Goal: Task Accomplishment & Management: Manage account settings

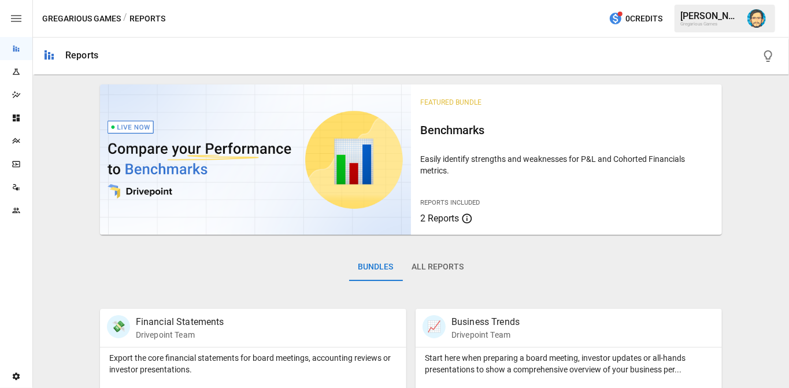
click at [754, 19] on img "Dana Basken" at bounding box center [756, 18] width 18 height 18
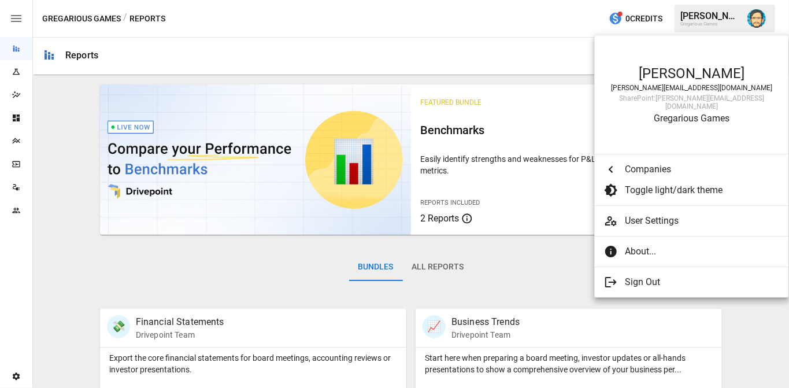
click at [639, 244] on span "About..." at bounding box center [698, 251] width 146 height 14
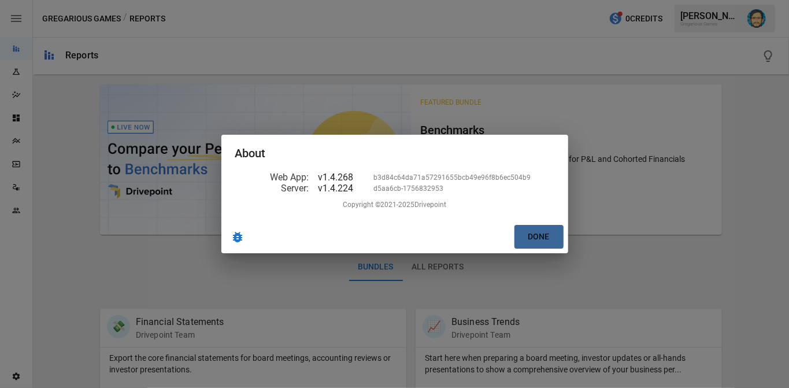
click at [528, 241] on button "Done" at bounding box center [538, 237] width 49 height 24
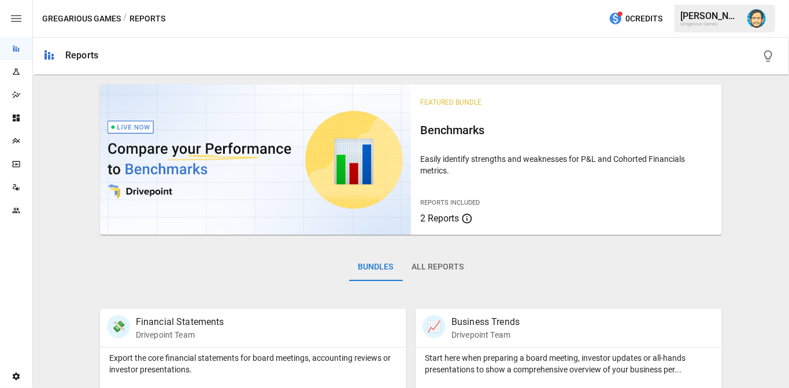
click at [14, 375] on icon "Settings" at bounding box center [16, 377] width 7 height 8
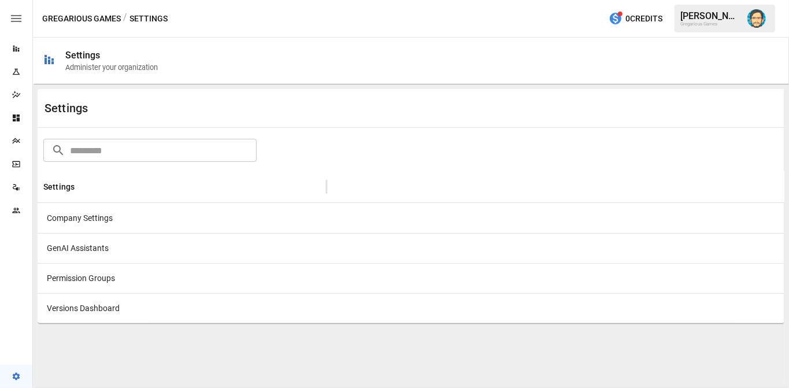
click at [99, 244] on div "GenAI Assistants" at bounding box center [182, 248] width 289 height 30
